Goal: Transaction & Acquisition: Purchase product/service

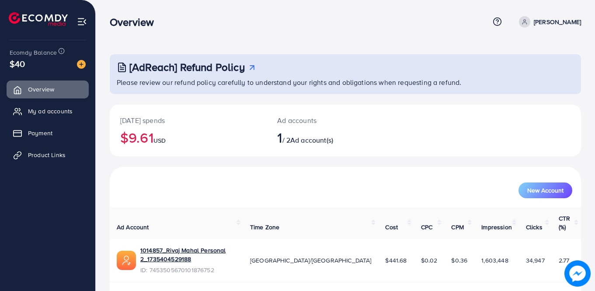
scroll to position [10, 0]
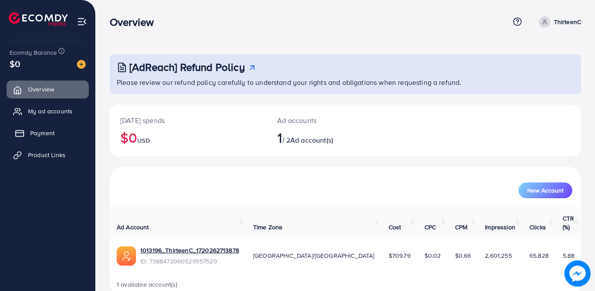
click at [37, 134] on span "Payment" at bounding box center [42, 133] width 25 height 9
click at [33, 132] on span "Payment" at bounding box center [42, 133] width 25 height 9
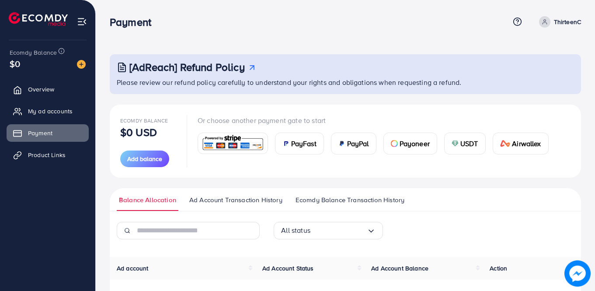
click at [307, 147] on span "PayFast" at bounding box center [303, 143] width 25 height 11
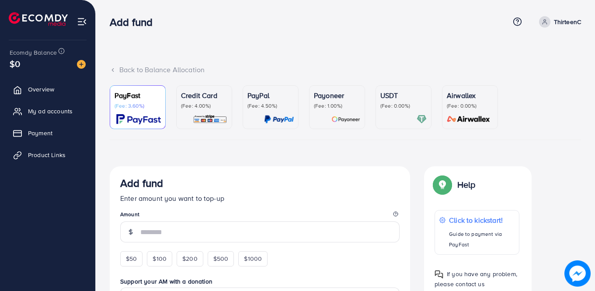
scroll to position [97, 0]
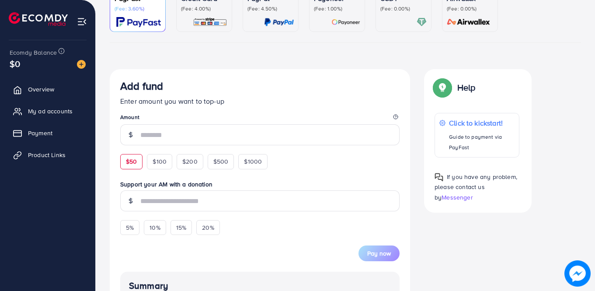
click at [130, 162] on span "$50" at bounding box center [131, 161] width 11 height 9
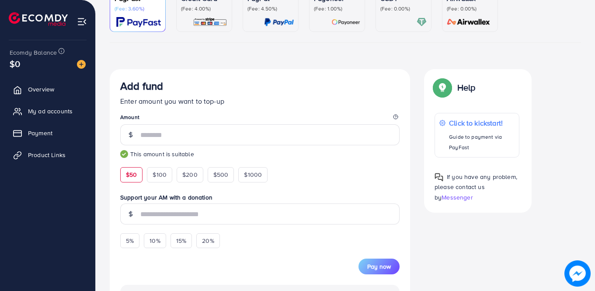
type input "**"
click at [383, 263] on span "Pay now" at bounding box center [380, 266] width 24 height 9
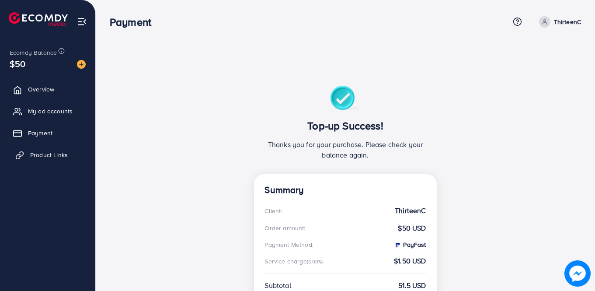
click at [58, 151] on span "Product Links" at bounding box center [49, 155] width 38 height 9
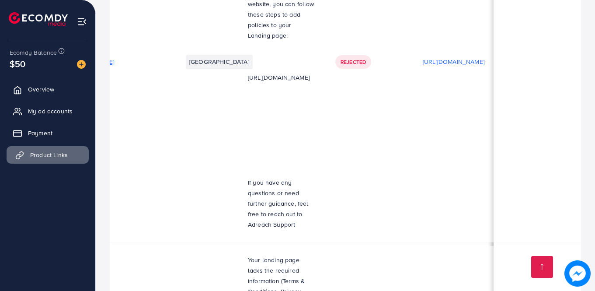
scroll to position [0, 50]
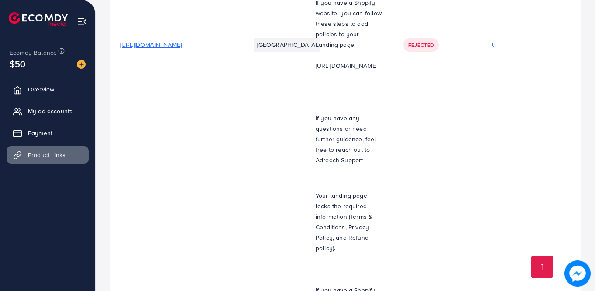
scroll to position [5075, 0]
